Goal: Complete application form: Complete application form

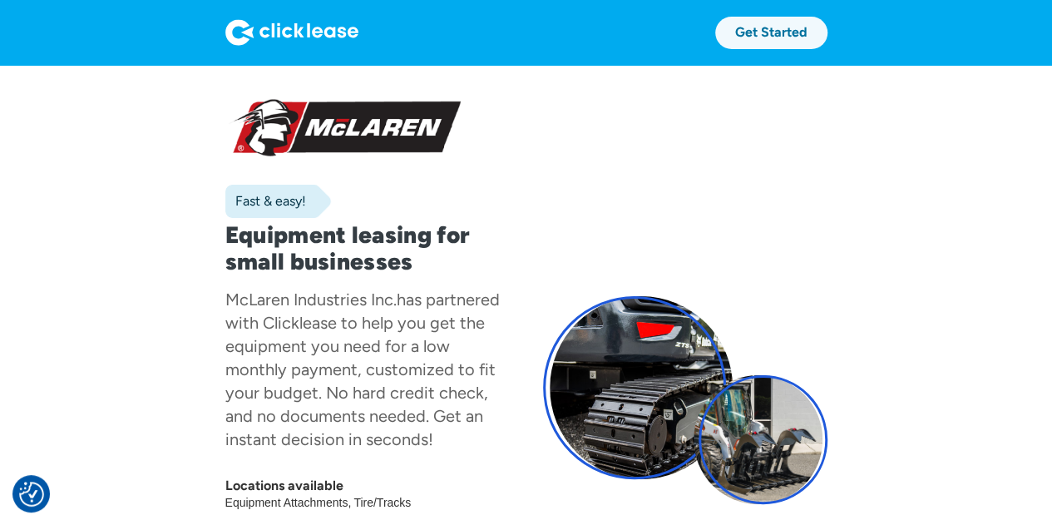
click at [761, 32] on link "Get Started" at bounding box center [771, 33] width 112 height 32
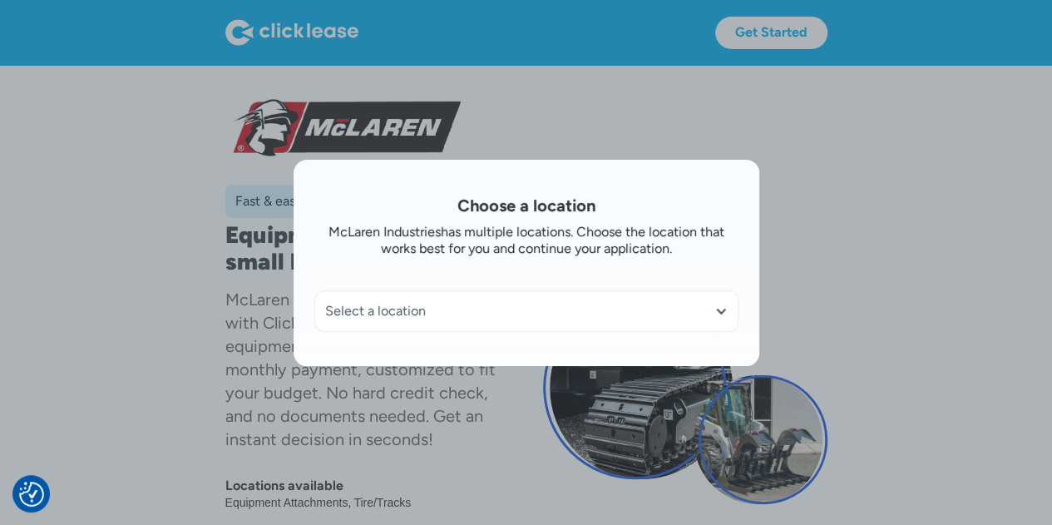
click at [737, 323] on div "Select a location" at bounding box center [526, 311] width 422 height 40
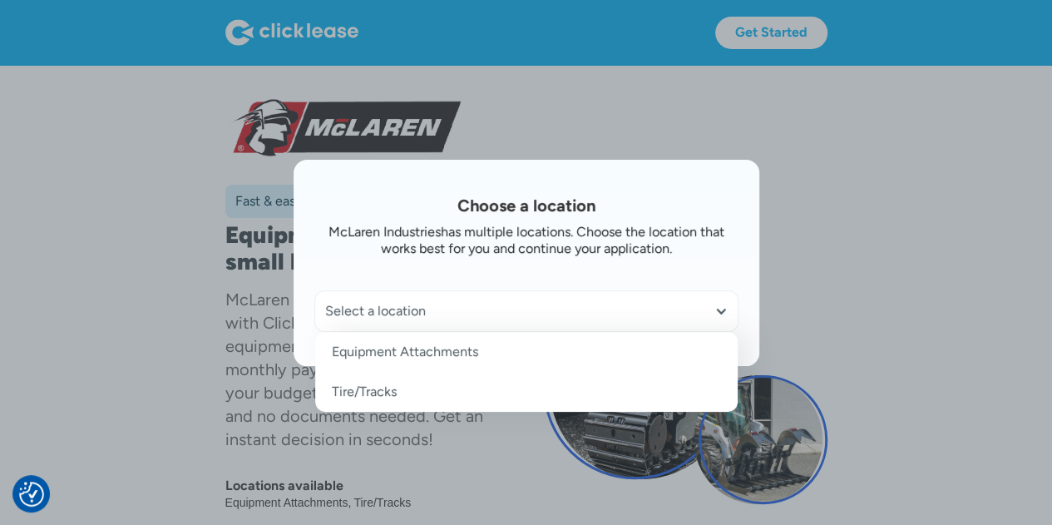
click at [737, 317] on div "Select a location" at bounding box center [526, 311] width 422 height 40
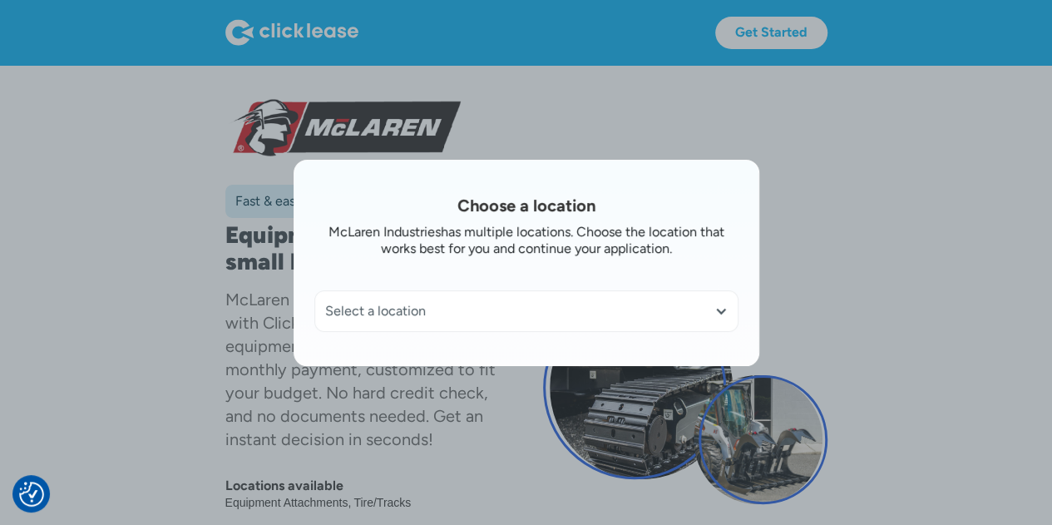
click at [727, 309] on div at bounding box center [720, 310] width 13 height 13
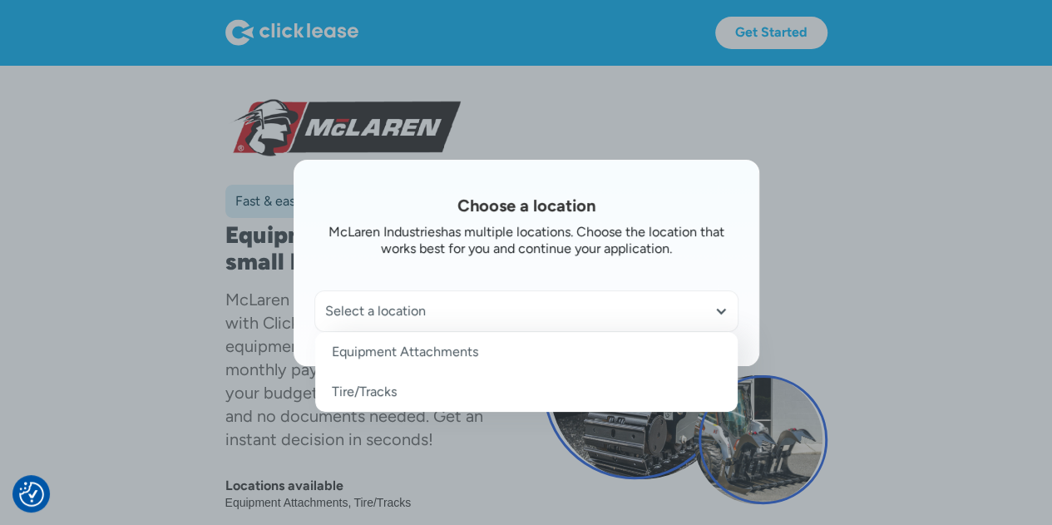
click at [881, 226] on div at bounding box center [526, 262] width 1052 height 525
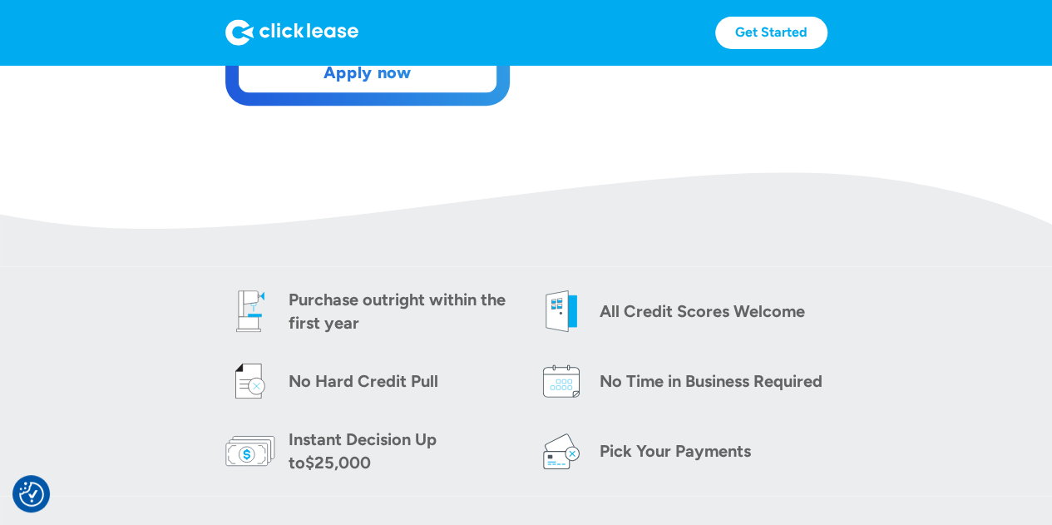
scroll to position [499, 0]
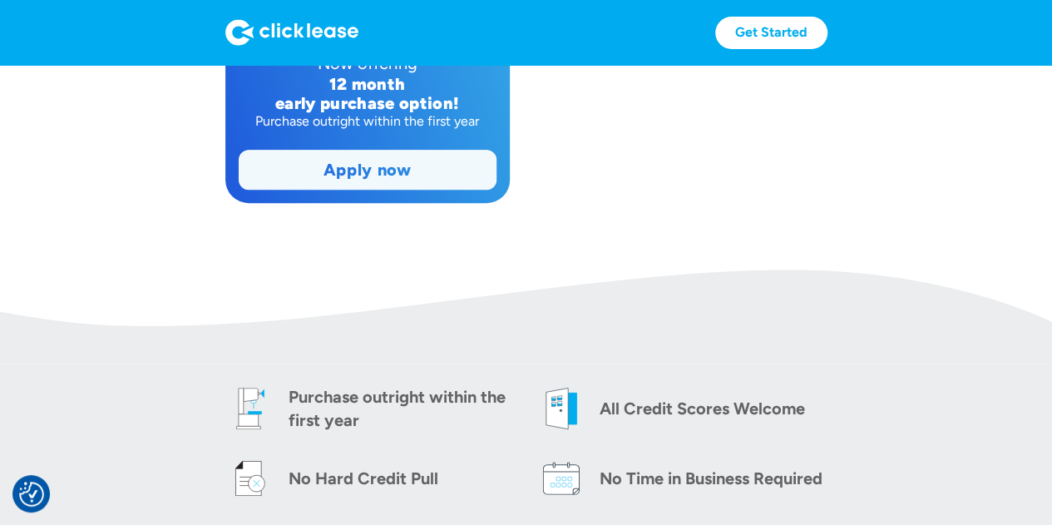
click at [377, 157] on link "Apply now" at bounding box center [367, 169] width 256 height 38
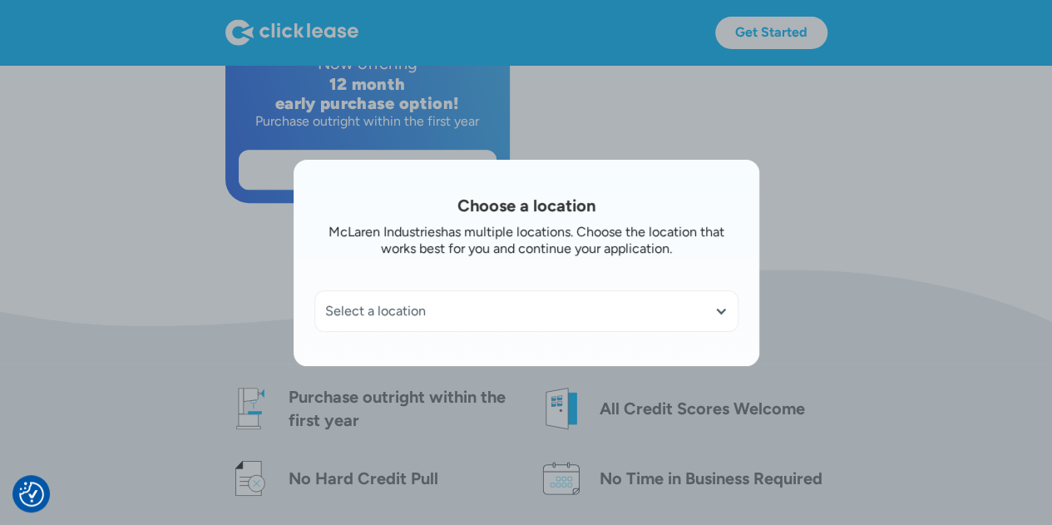
click at [727, 312] on div at bounding box center [720, 310] width 13 height 13
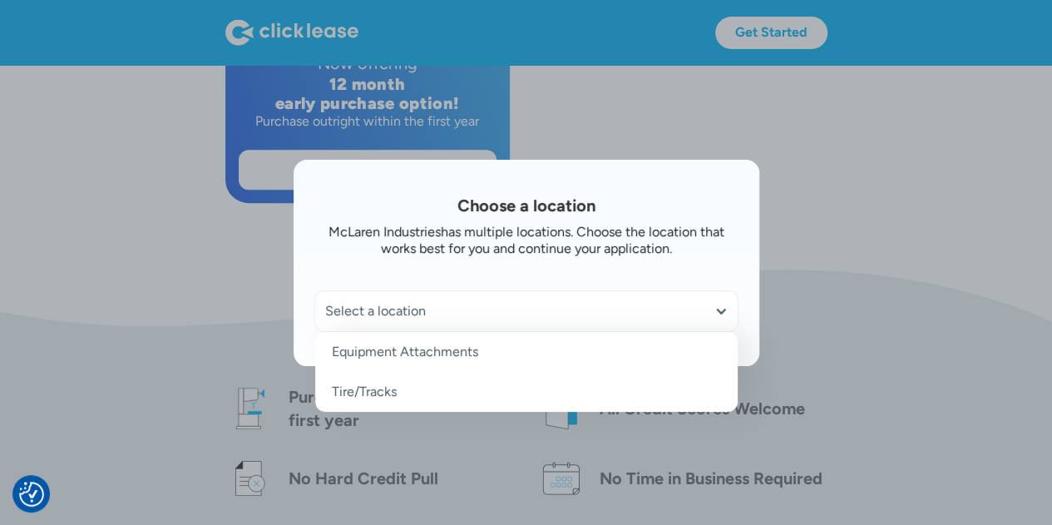
click at [410, 347] on link "Equipment Attachments" at bounding box center [526, 352] width 422 height 40
